Goal: Task Accomplishment & Management: Use online tool/utility

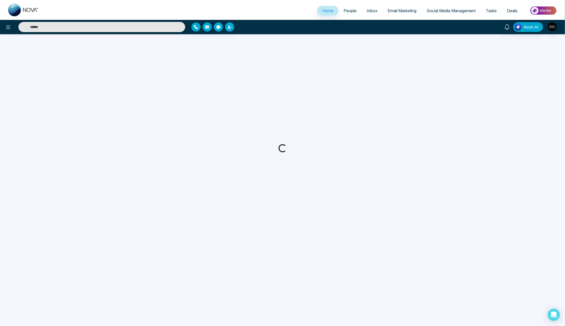
select select "*"
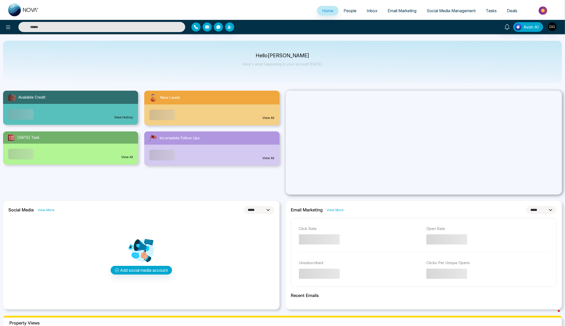
click at [455, 12] on span "Social Media Management" at bounding box center [451, 10] width 49 height 5
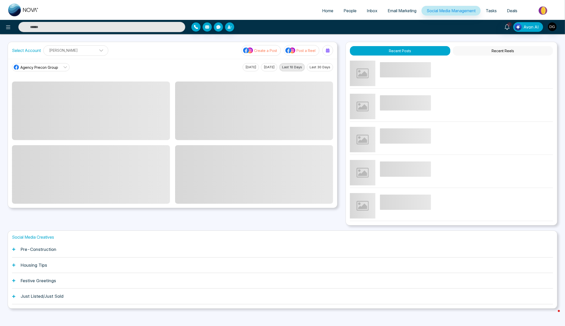
click at [301, 49] on button "Post a Reel" at bounding box center [301, 50] width 35 height 11
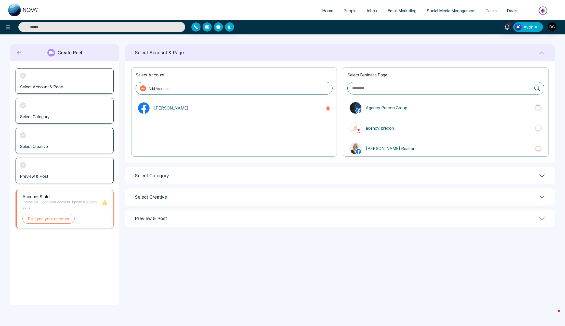
click at [177, 172] on div "Select Category" at bounding box center [340, 175] width 430 height 17
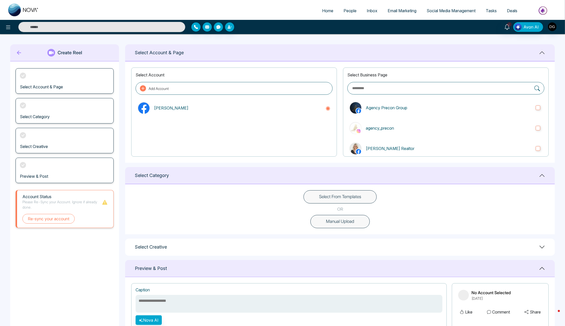
click at [343, 198] on button "Select From Templates" at bounding box center [340, 196] width 73 height 13
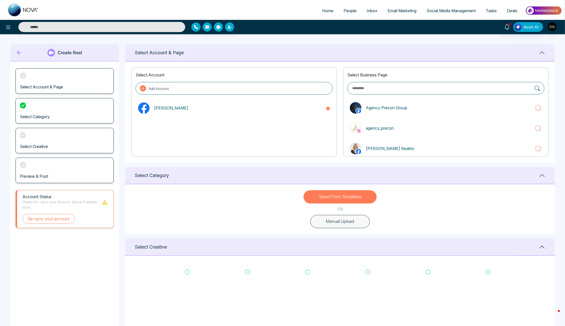
click at [18, 55] on icon at bounding box center [19, 53] width 8 height 10
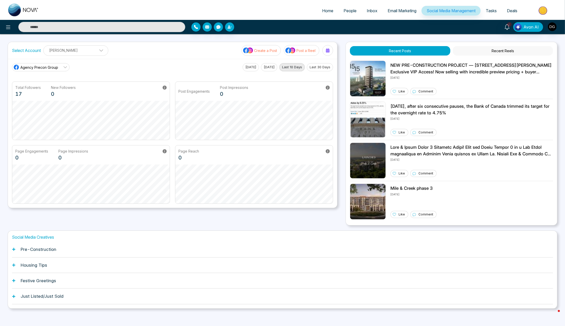
click at [450, 13] on span "Social Media Management" at bounding box center [451, 10] width 49 height 5
click at [266, 52] on p "Create a Post" at bounding box center [265, 50] width 23 height 5
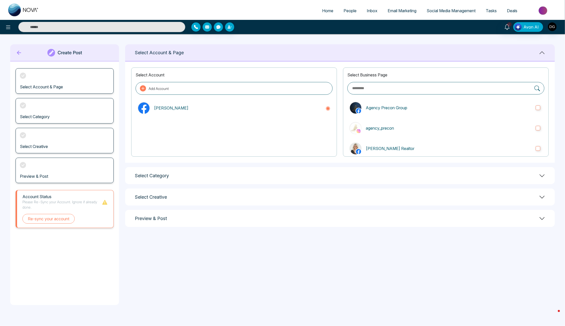
click at [142, 183] on div "Select Category" at bounding box center [340, 175] width 430 height 17
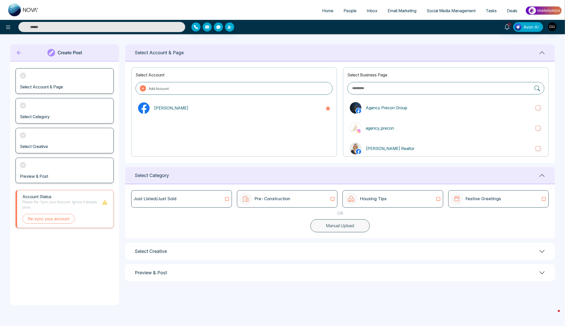
click at [209, 248] on div "Select Creative" at bounding box center [340, 251] width 430 height 17
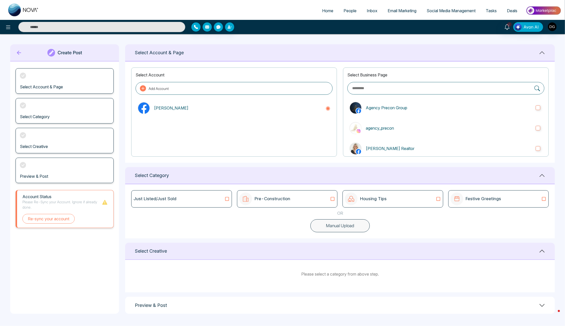
click at [263, 206] on div "Pre-Construction" at bounding box center [264, 199] width 51 height 13
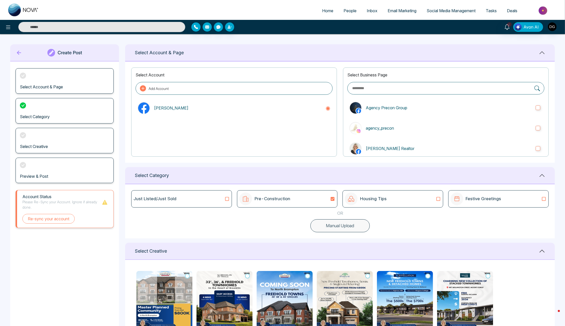
click at [214, 195] on div "Just Listed/Just Sold" at bounding box center [181, 198] width 100 height 17
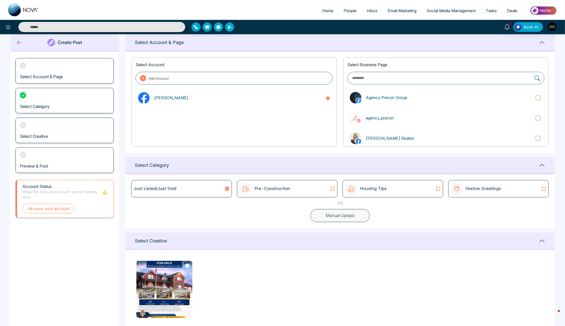
scroll to position [46, 0]
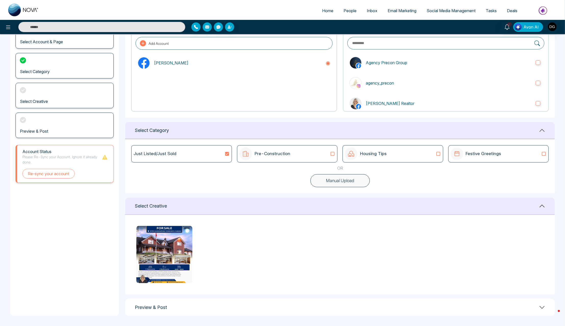
click at [378, 155] on p "Housing Tips" at bounding box center [373, 154] width 27 height 7
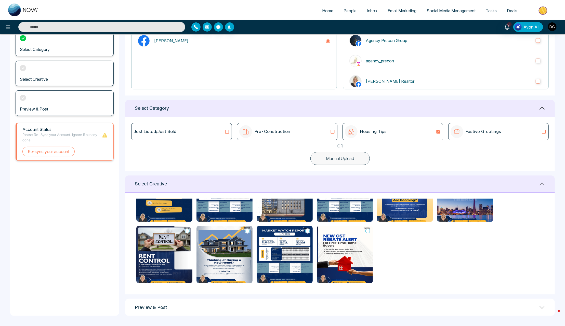
scroll to position [0, 0]
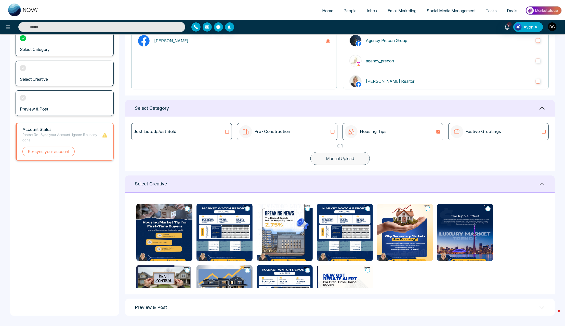
click at [396, 9] on link "Email Marketing" at bounding box center [402, 11] width 39 height 10
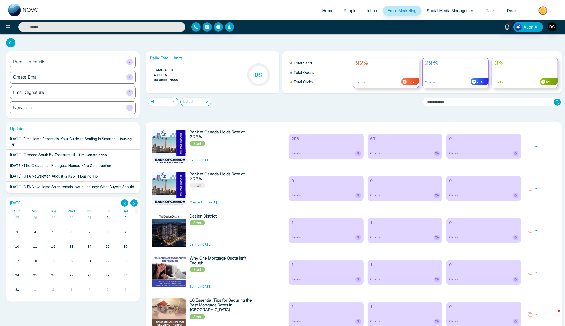
click at [65, 68] on div "Premium Emails" at bounding box center [72, 62] width 125 height 13
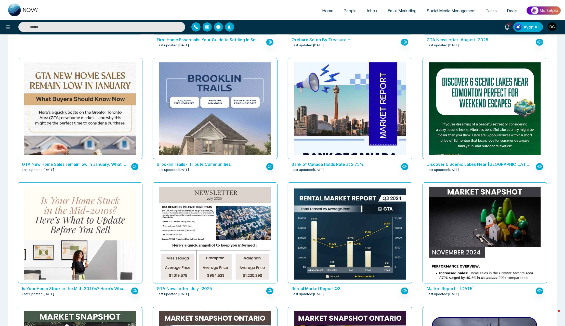
scroll to position [135, 0]
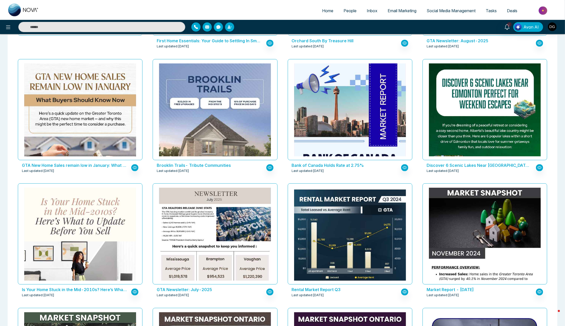
click at [430, 11] on span "Social Media Management" at bounding box center [451, 10] width 49 height 5
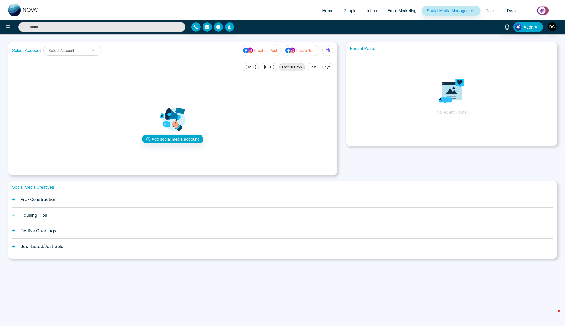
click at [407, 11] on span "Email Marketing" at bounding box center [402, 10] width 29 height 5
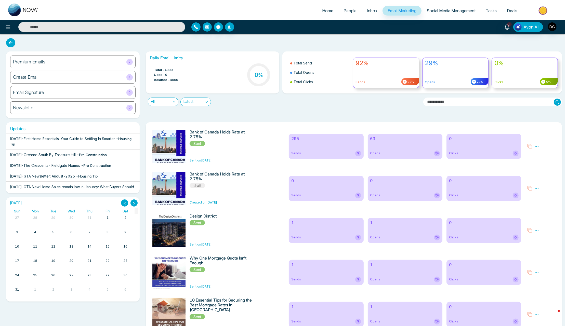
scroll to position [1, 0]
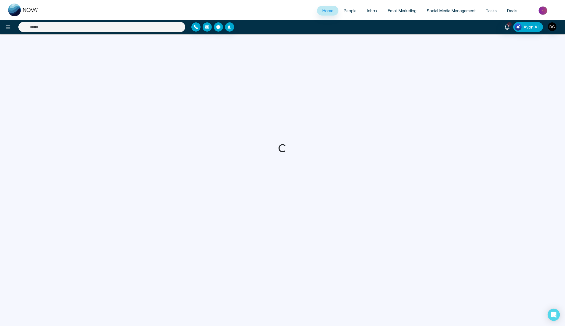
select select "*"
